Goal: Task Accomplishment & Management: Manage account settings

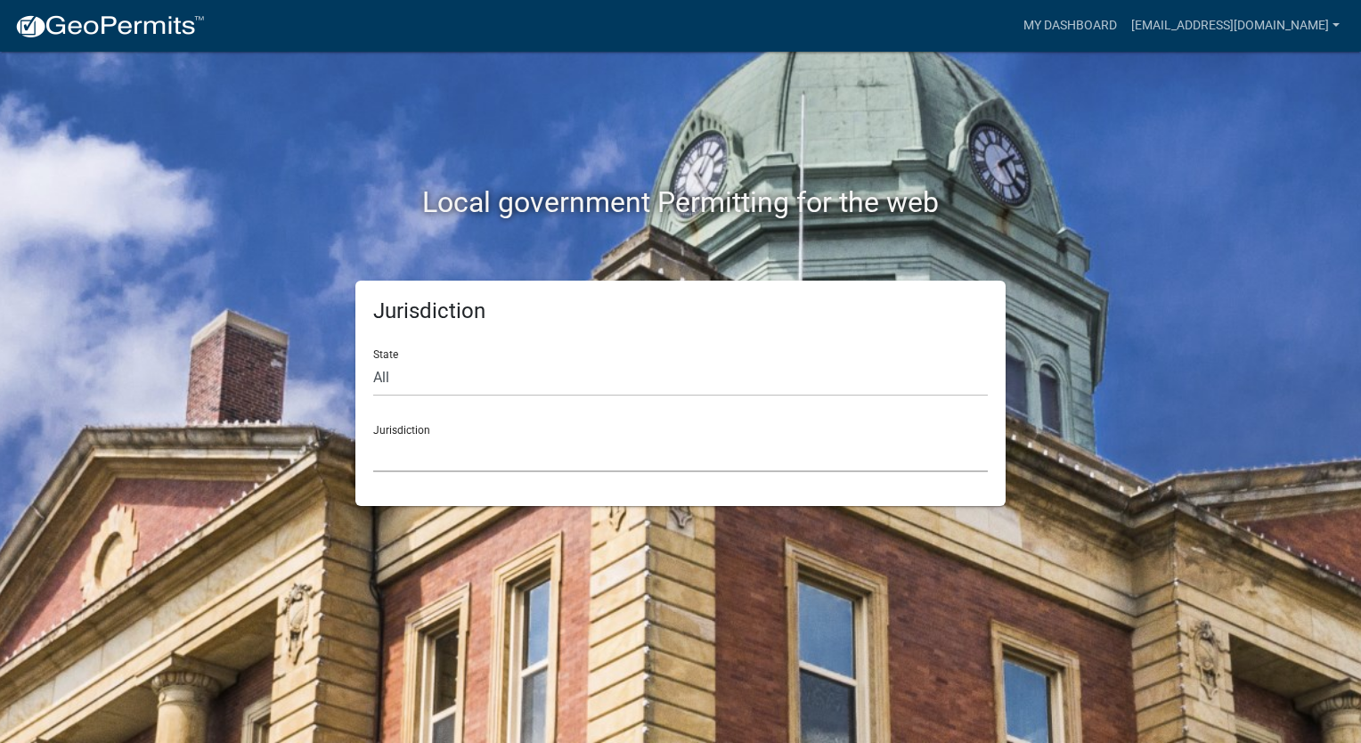
click at [557, 449] on select "[GEOGRAPHIC_DATA], [US_STATE] [GEOGRAPHIC_DATA], [US_STATE][PERSON_NAME][GEOGRA…" at bounding box center [680, 453] width 614 height 37
click at [1224, 112] on div "Local government Permitting for the web Jurisdiction State All [US_STATE] [US_S…" at bounding box center [680, 371] width 1361 height 743
drag, startPoint x: 1303, startPoint y: 2, endPoint x: 855, endPoint y: 120, distance: 463.3
click at [855, 123] on div "Local government Permitting for the web" at bounding box center [680, 166] width 1015 height 228
click at [1086, 25] on link "My Dashboard" at bounding box center [1070, 26] width 108 height 34
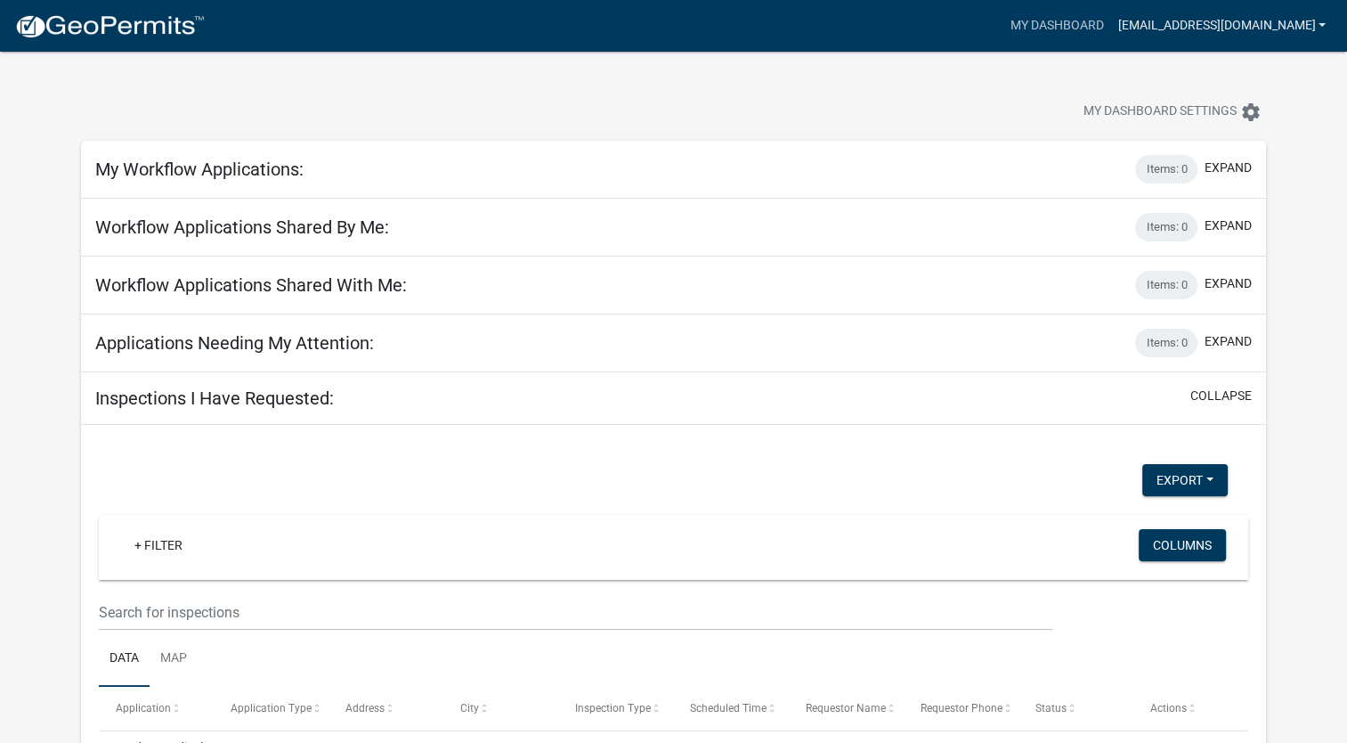
click at [1319, 25] on link "[EMAIL_ADDRESS][DOMAIN_NAME]" at bounding box center [1221, 26] width 223 height 34
click at [1230, 133] on link "Logout" at bounding box center [1261, 131] width 142 height 43
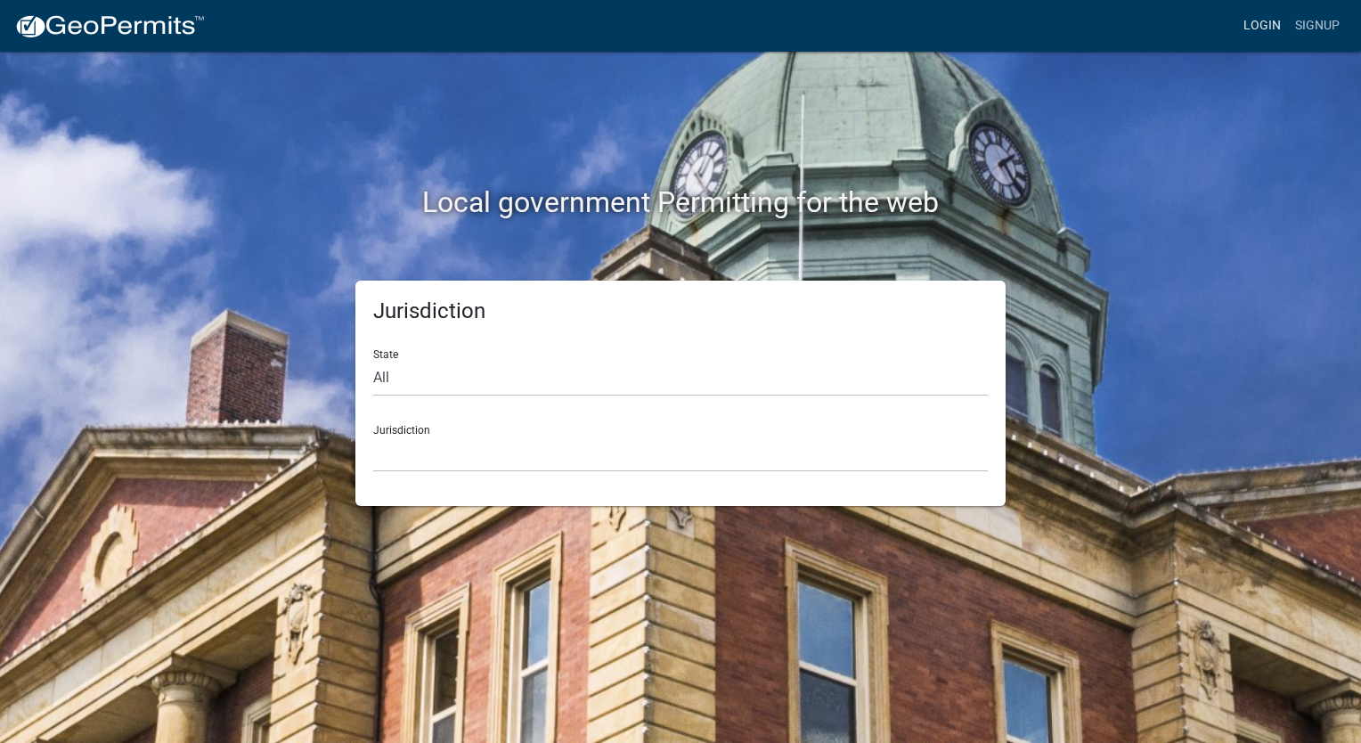
click at [1274, 27] on link "Login" at bounding box center [1262, 26] width 52 height 34
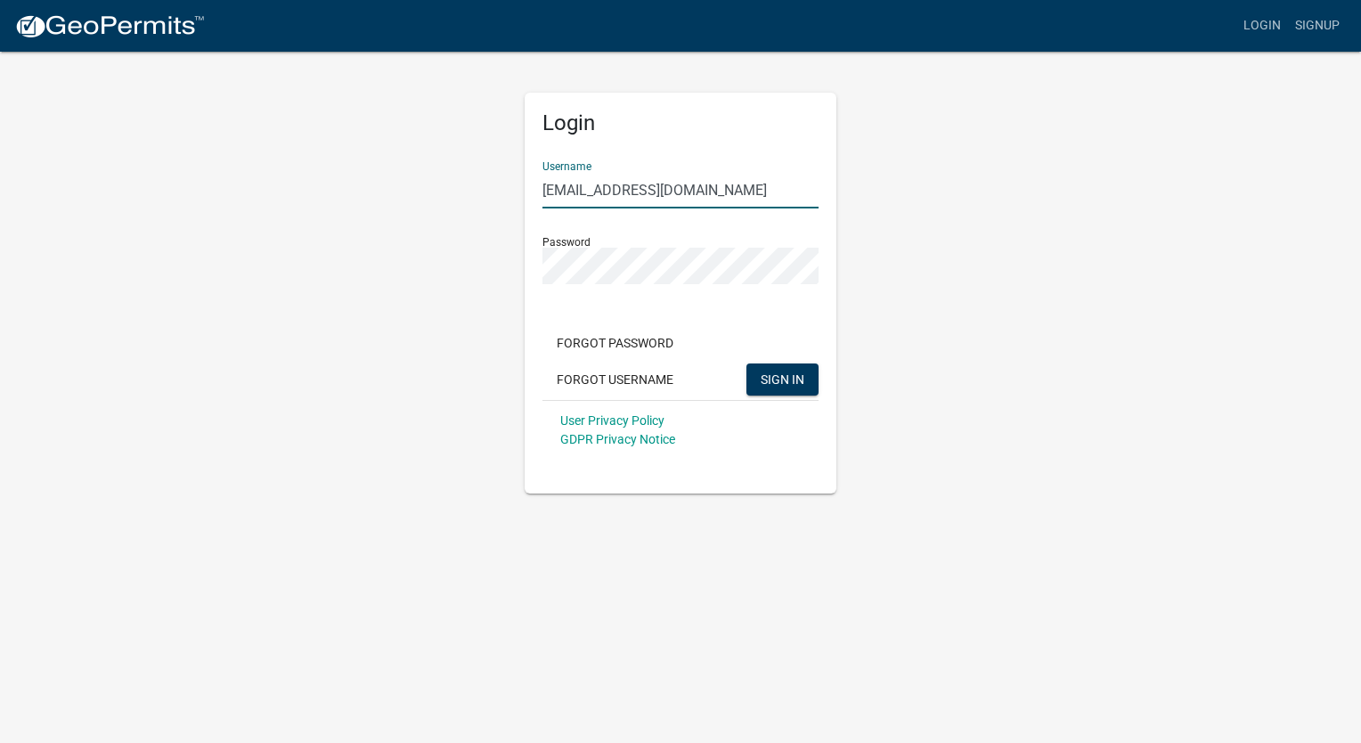
click at [747, 196] on input "[EMAIL_ADDRESS][DOMAIN_NAME]" at bounding box center [680, 190] width 276 height 37
type input "TSC123"
click at [784, 371] on span "SIGN IN" at bounding box center [782, 378] width 44 height 14
